Goal: Task Accomplishment & Management: Manage account settings

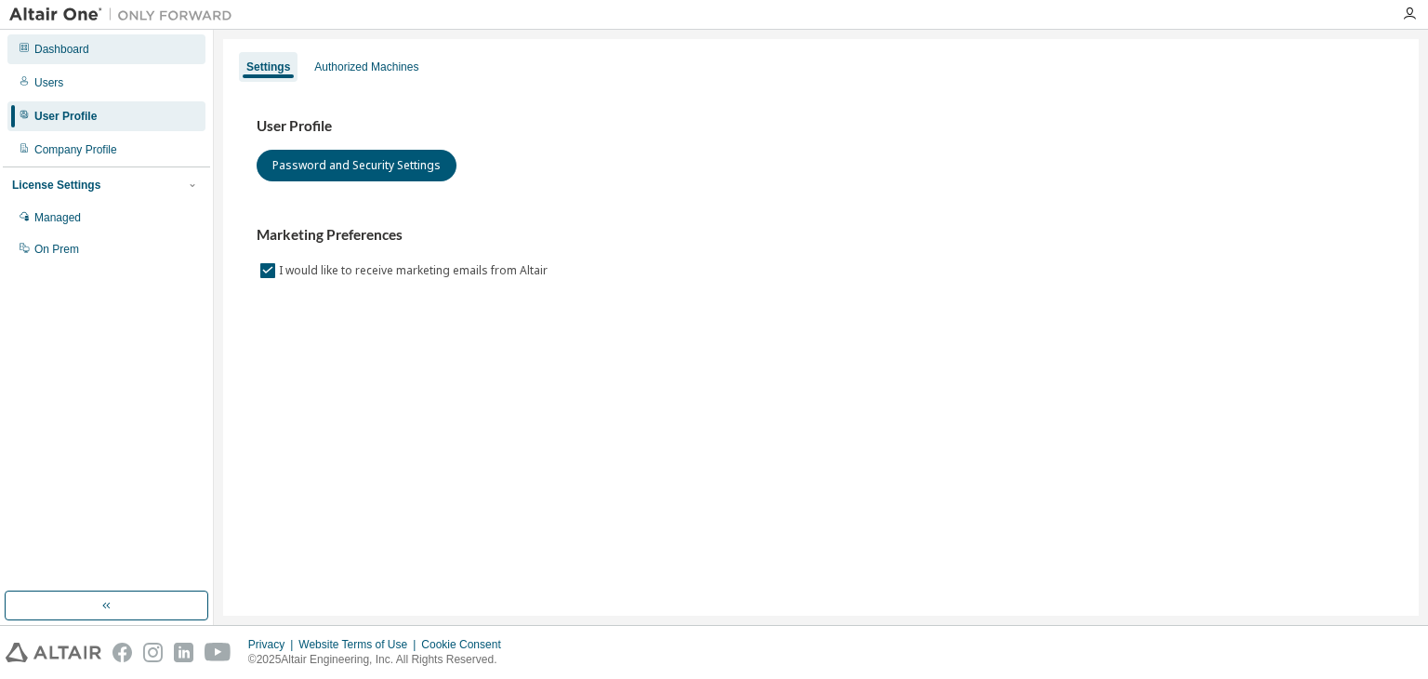
click at [126, 46] on div "Dashboard" at bounding box center [106, 49] width 198 height 30
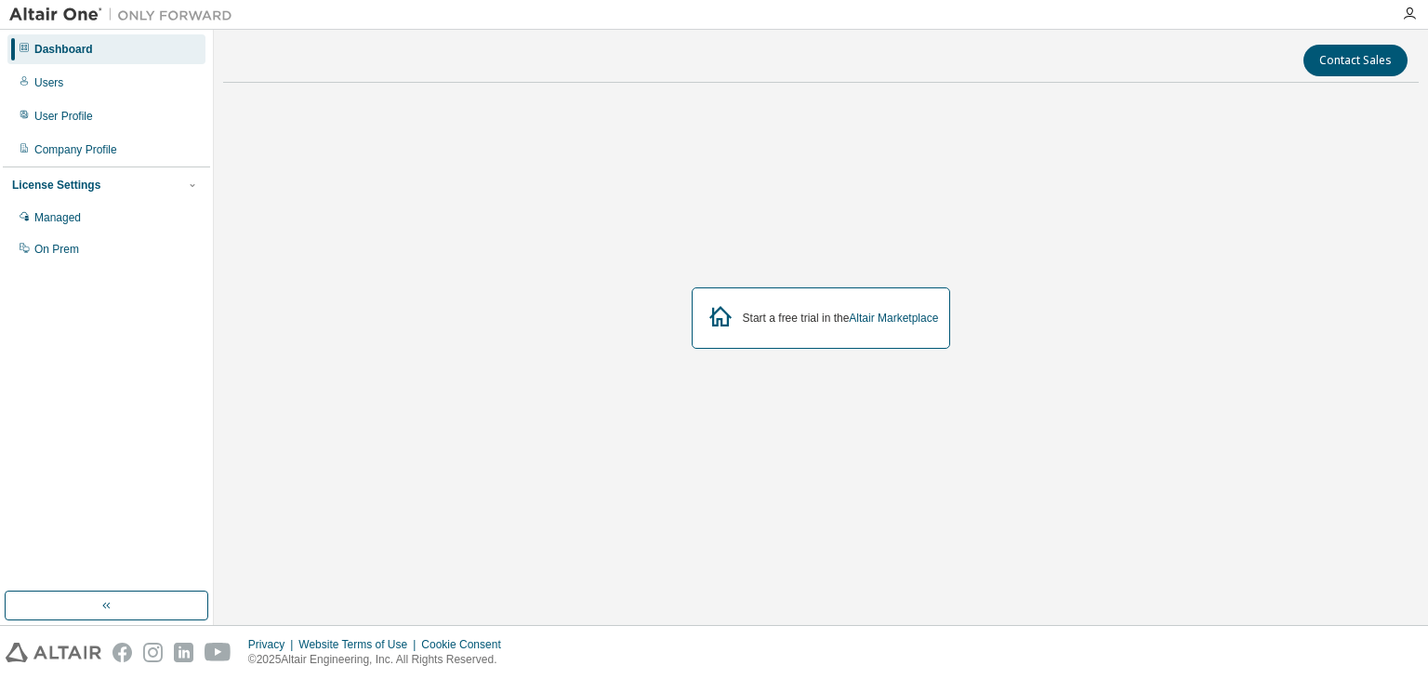
click at [797, 313] on div "Start a free trial in the Altair Marketplace" at bounding box center [841, 317] width 196 height 15
click at [706, 301] on icon at bounding box center [720, 315] width 33 height 33
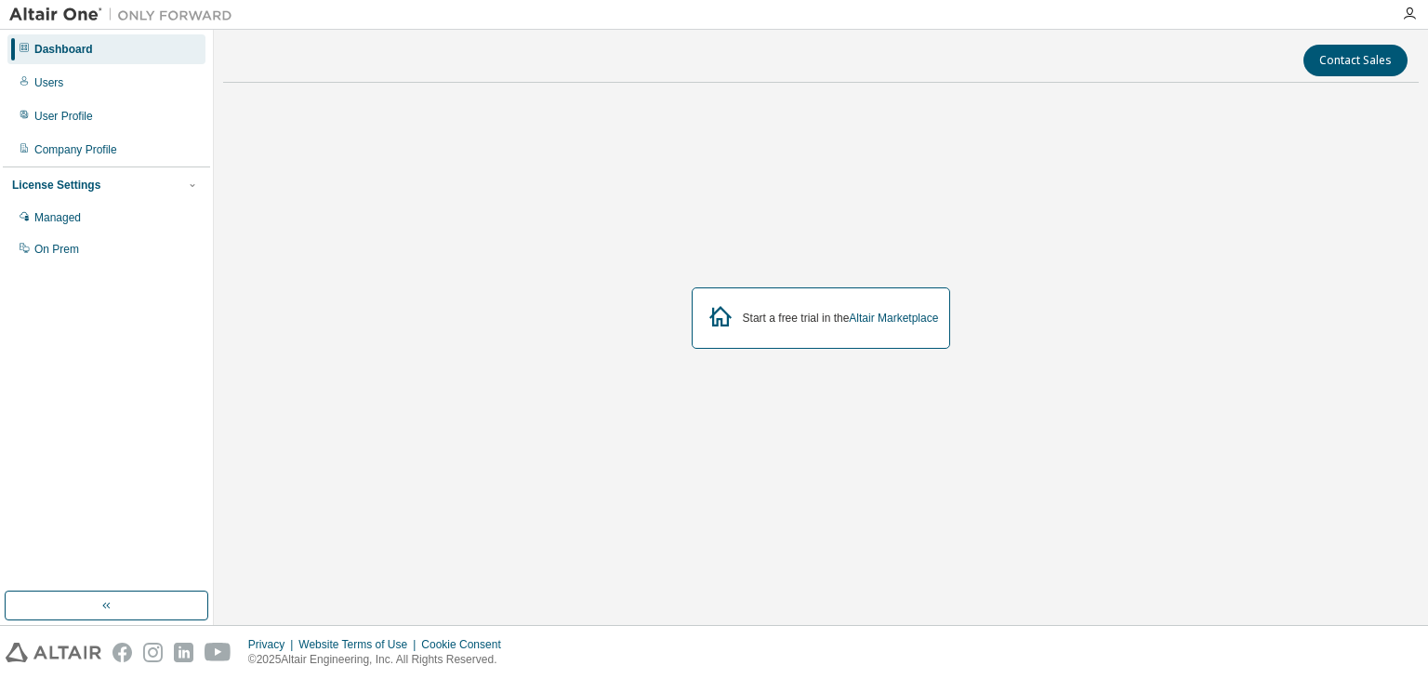
click at [706, 301] on icon at bounding box center [720, 315] width 33 height 33
click at [715, 320] on icon at bounding box center [720, 316] width 22 height 20
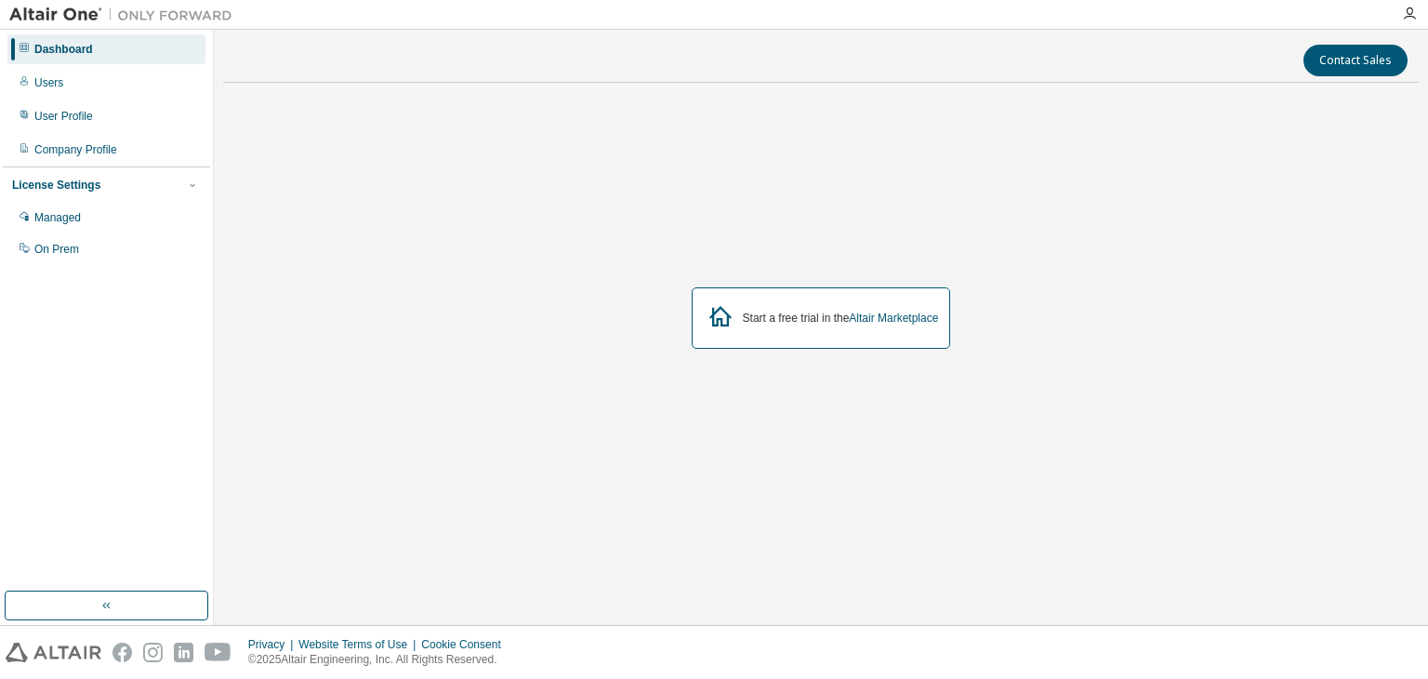
click at [715, 320] on icon at bounding box center [720, 316] width 22 height 20
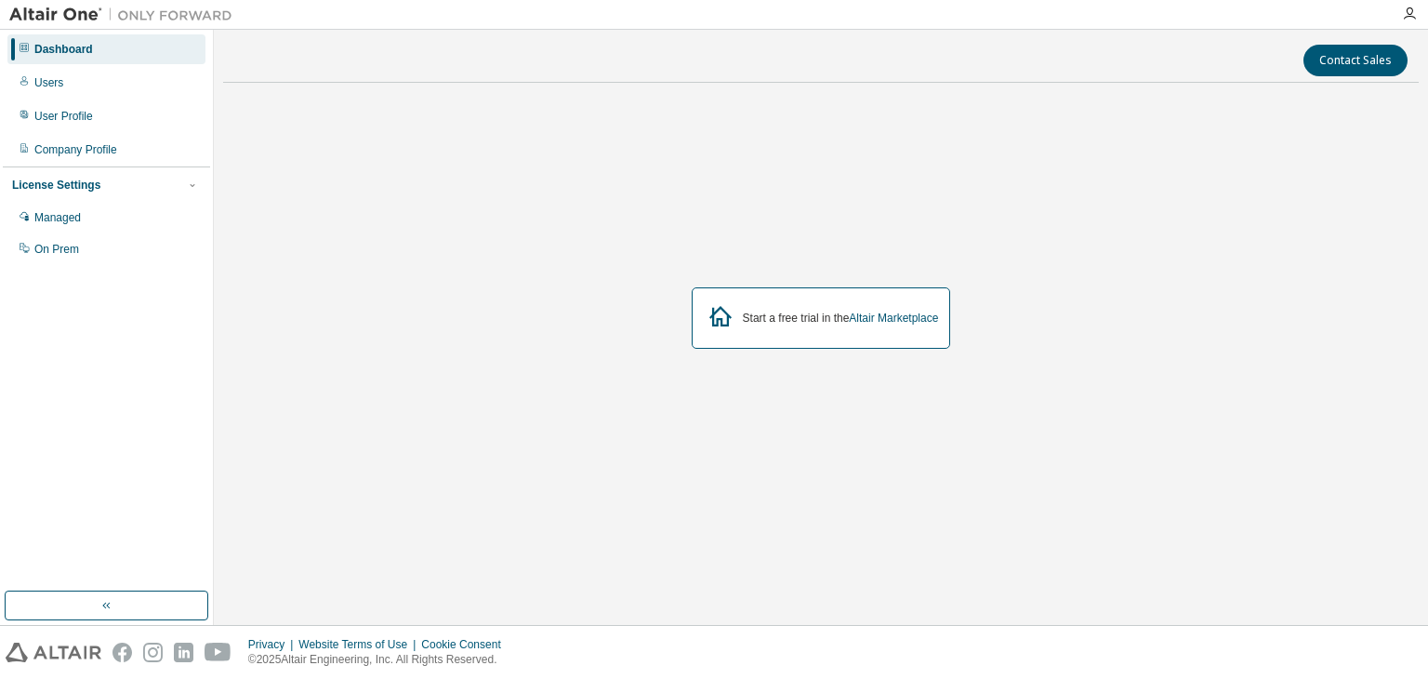
click at [86, 187] on div "License Settings" at bounding box center [56, 185] width 88 height 15
click at [192, 172] on div "License Settings Managed On Prem" at bounding box center [106, 184] width 207 height 36
click at [191, 176] on div "License Settings Managed On Prem" at bounding box center [106, 184] width 207 height 36
click at [188, 183] on icon "button" at bounding box center [192, 184] width 11 height 11
click at [157, 226] on div "Managed" at bounding box center [106, 218] width 198 height 30
